Goal: Find specific fact: Find specific fact

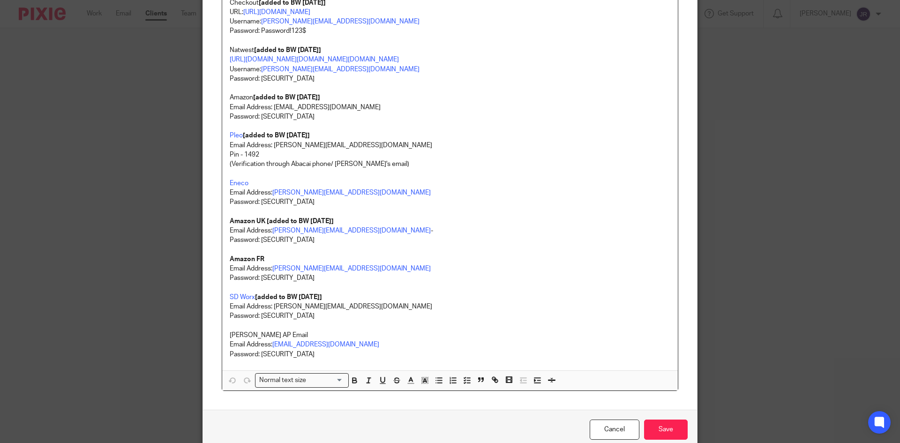
scroll to position [1427, 0]
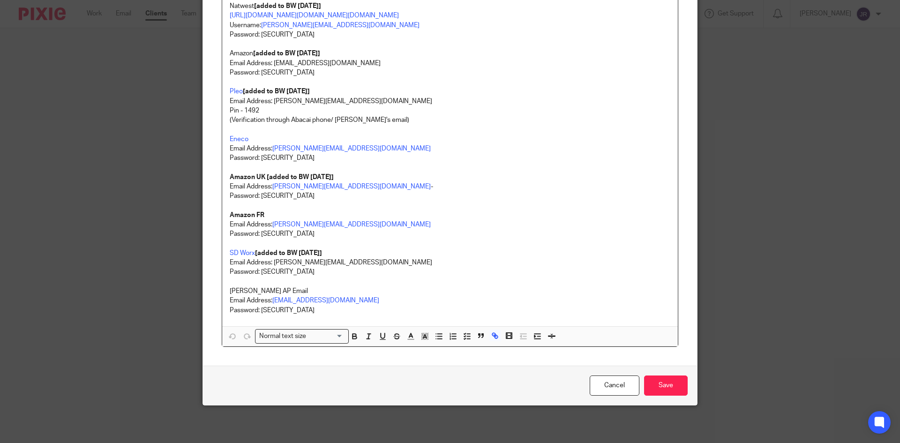
click at [232, 95] on p "Pleo [added to BW [DATE]]" at bounding box center [450, 91] width 441 height 9
click at [232, 93] on link "Pleo" at bounding box center [236, 91] width 13 height 7
click at [237, 94] on link "Pleo" at bounding box center [236, 91] width 13 height 7
click at [257, 144] on link "[URL][DOMAIN_NAME]" at bounding box center [273, 148] width 67 height 9
click at [418, 131] on p "Eneco" at bounding box center [450, 134] width 441 height 19
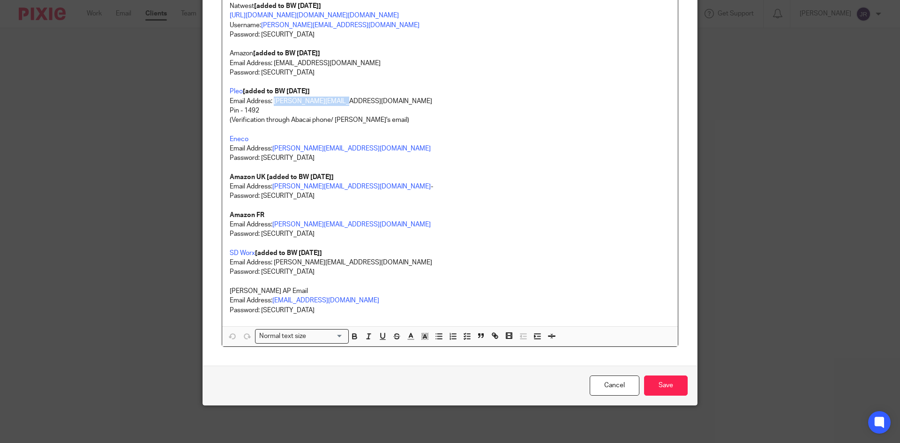
drag, startPoint x: 337, startPoint y: 100, endPoint x: 271, endPoint y: 97, distance: 66.2
click at [271, 97] on p "Email Address: [PERSON_NAME][EMAIL_ADDRESS][DOMAIN_NAME]" at bounding box center [450, 101] width 441 height 9
copy p "[PERSON_NAME][EMAIL_ADDRESS][DOMAIN_NAME]"
click at [264, 112] on p "Pin - 1492" at bounding box center [450, 110] width 441 height 9
